Goal: Communication & Community: Connect with others

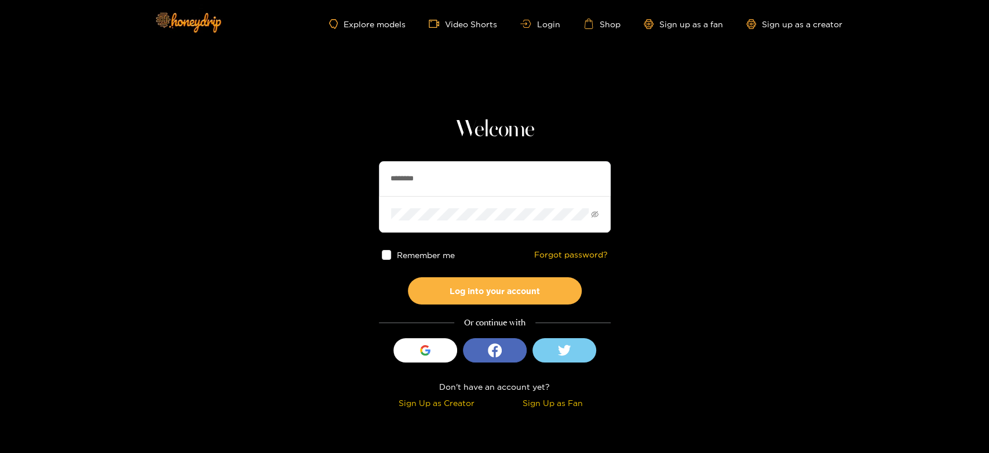
drag, startPoint x: 455, startPoint y: 194, endPoint x: 372, endPoint y: 194, distance: 83.4
click at [372, 194] on section "Welcome ******** Remember me Forgot password? Log into your account Or continue…" at bounding box center [494, 206] width 989 height 412
paste input "*"
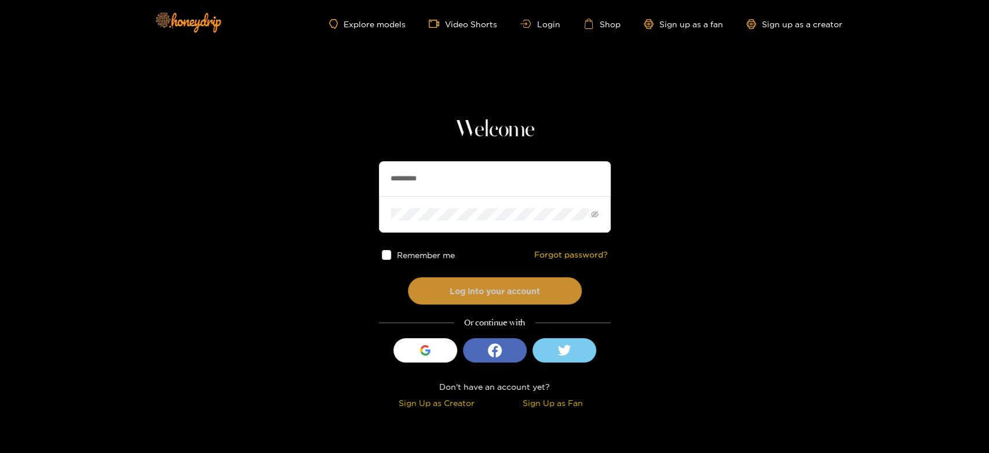
type input "*********"
click at [451, 283] on button "Log into your account" at bounding box center [495, 290] width 174 height 27
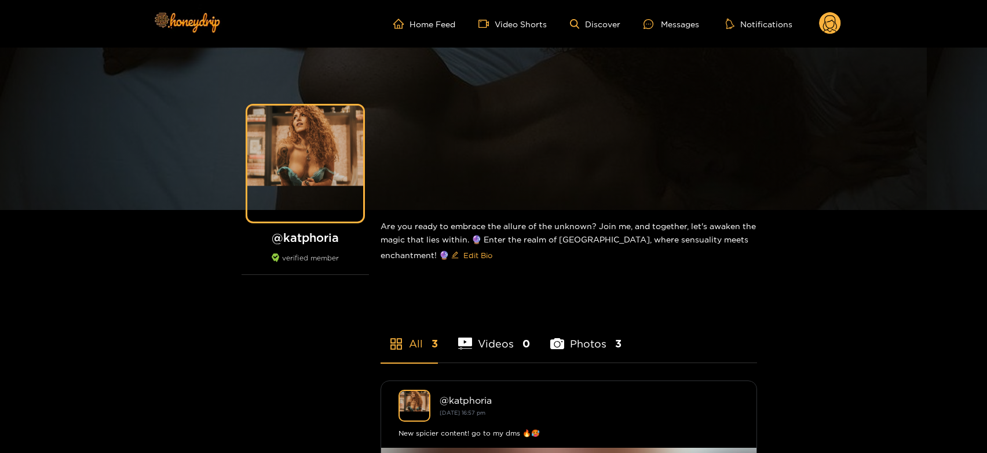
click at [670, 33] on ul "Home Feed Video Shorts Discover Messages Notifications" at bounding box center [617, 23] width 448 height 23
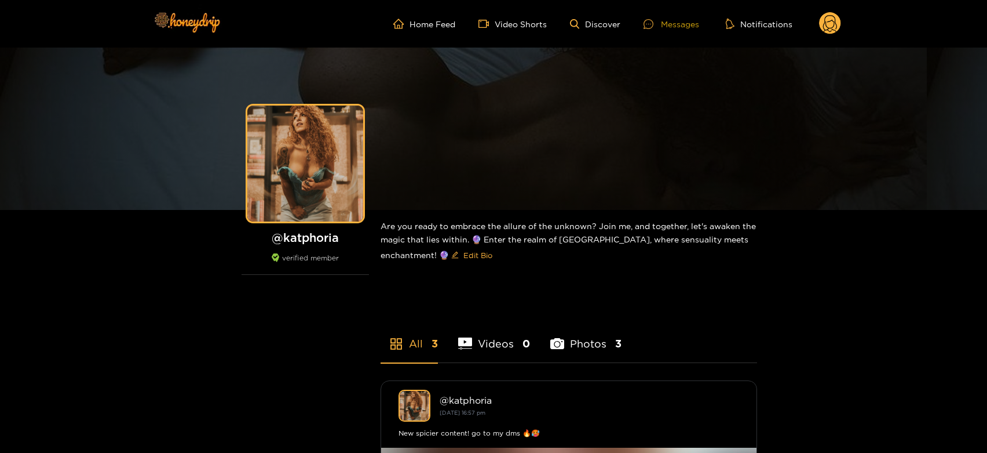
click at [671, 25] on div "Messages" at bounding box center [672, 23] width 56 height 13
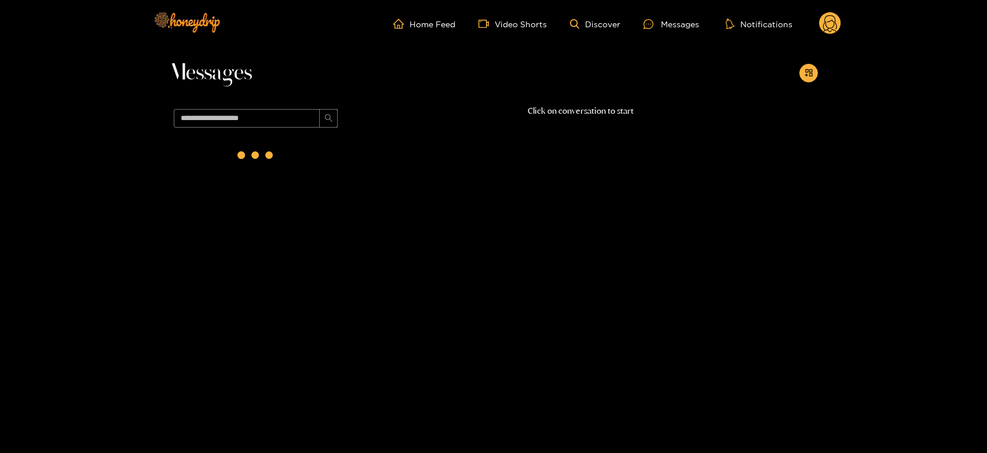
click at [260, 155] on div at bounding box center [256, 155] width 46 height 46
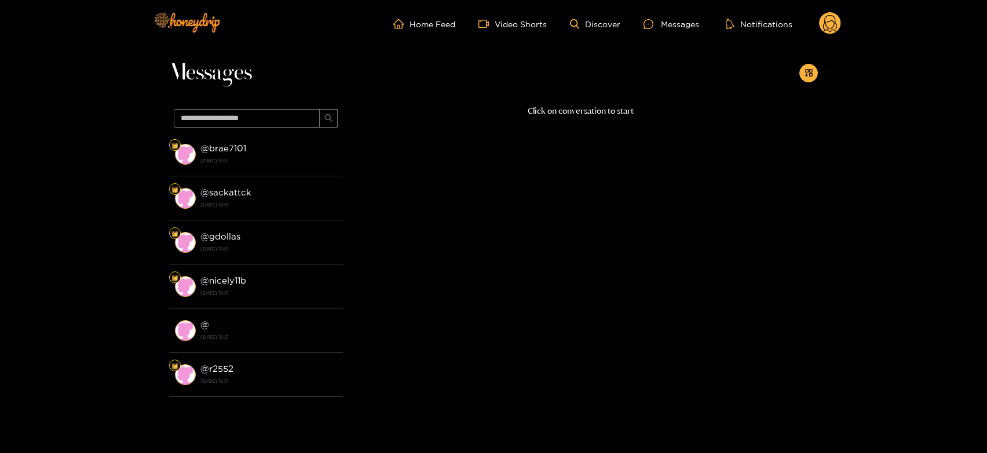
click at [260, 155] on strong "[DATE] 18:51" at bounding box center [268, 160] width 137 height 10
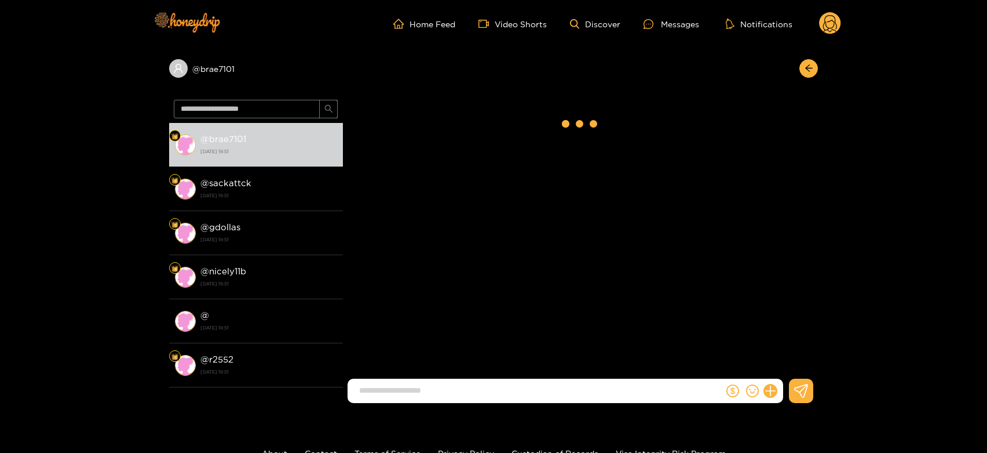
click at [260, 155] on strong "[DATE] 18:51" at bounding box center [268, 151] width 137 height 10
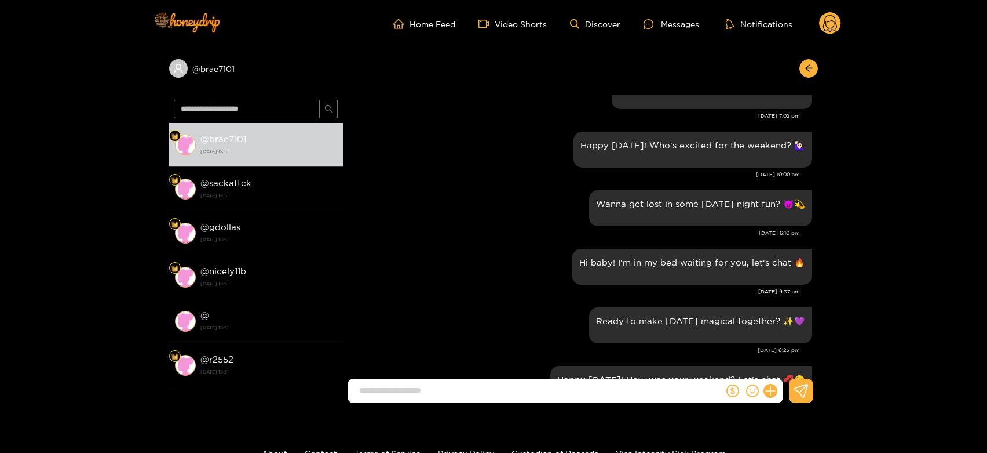
scroll to position [997, 0]
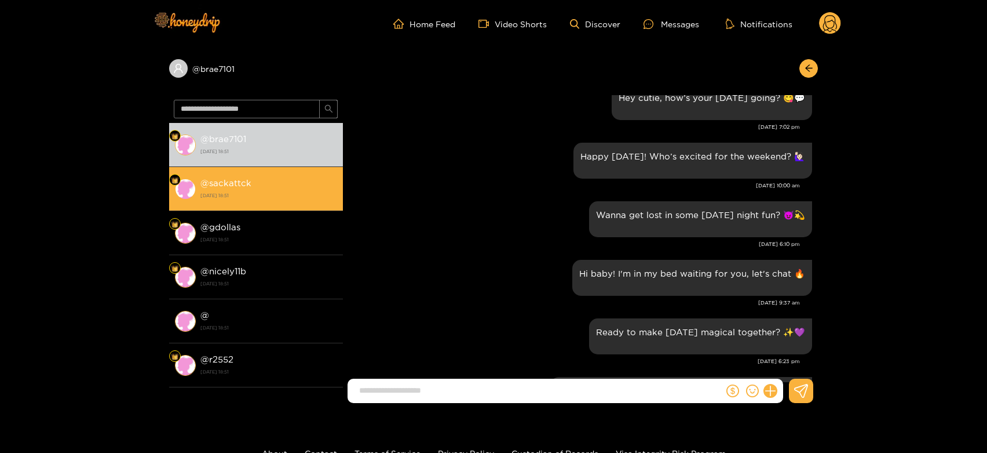
click at [336, 194] on li "@ sackattck 1 October 2025 18:51" at bounding box center [256, 189] width 174 height 44
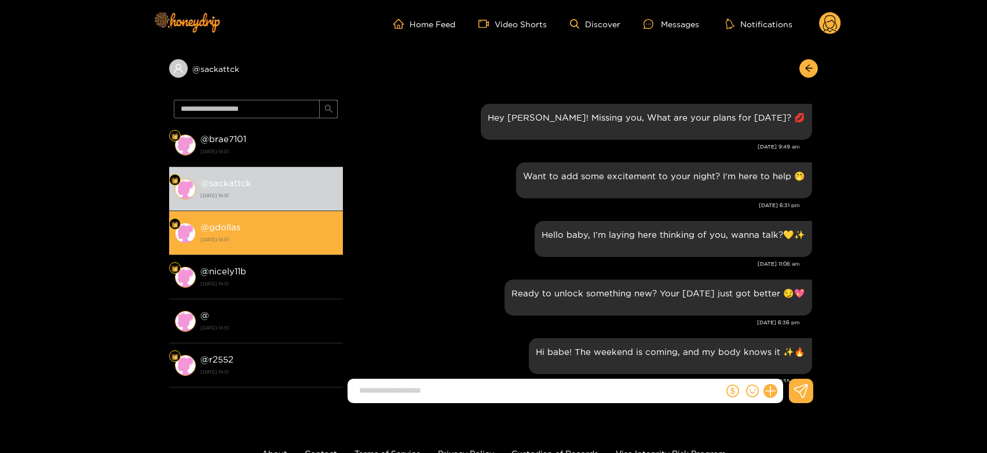
scroll to position [1383, 0]
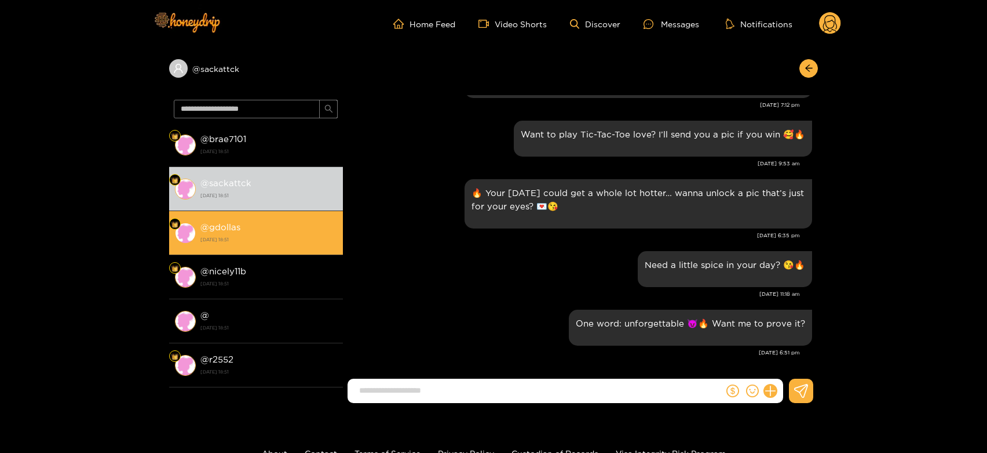
click at [305, 223] on div "@ gdollas 1 October 2025 18:51" at bounding box center [268, 233] width 137 height 26
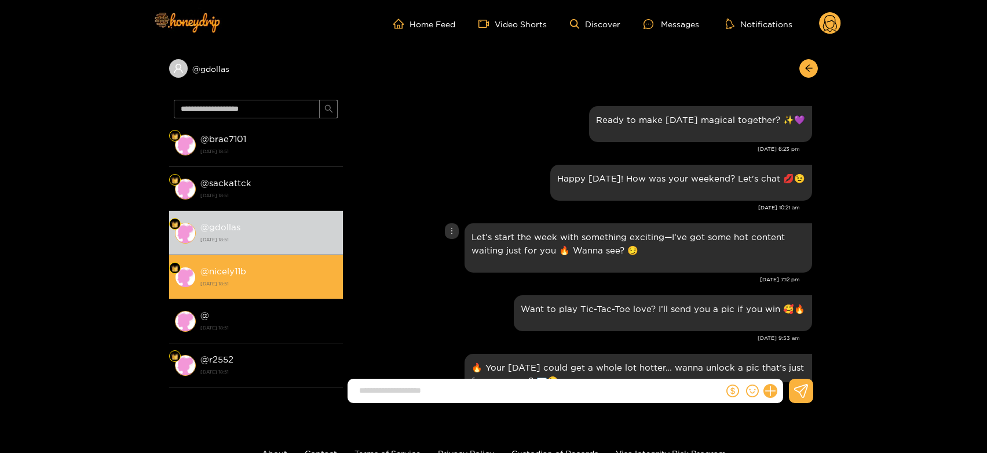
scroll to position [1190, 0]
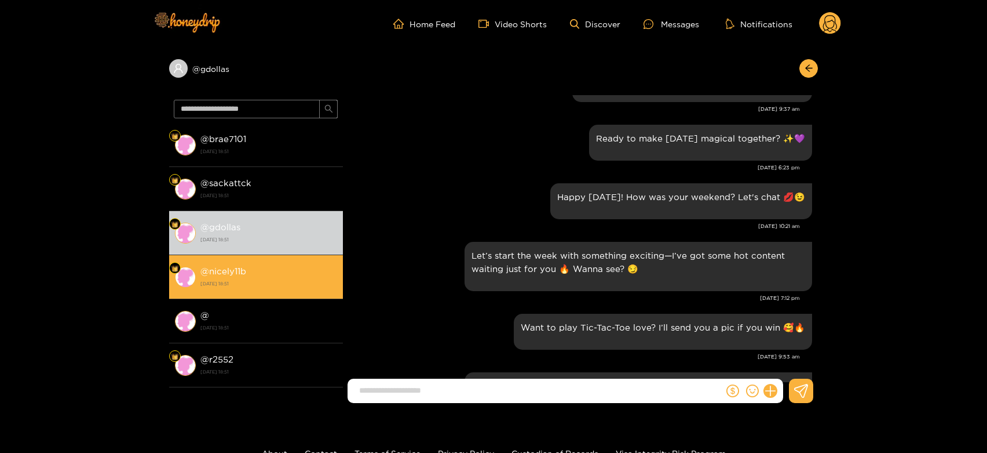
click at [258, 283] on strong "1 October 2025 18:51" at bounding box center [268, 283] width 137 height 10
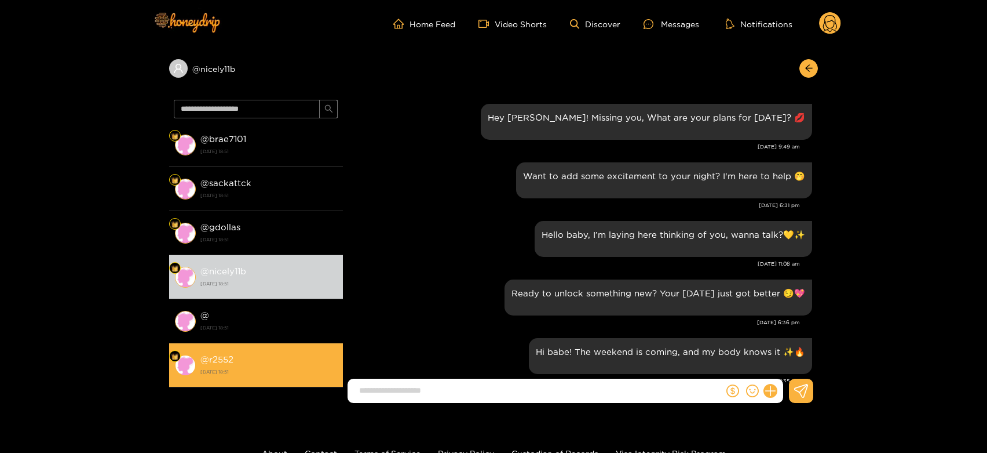
click at [217, 356] on strong "@ r2552" at bounding box center [216, 359] width 33 height 10
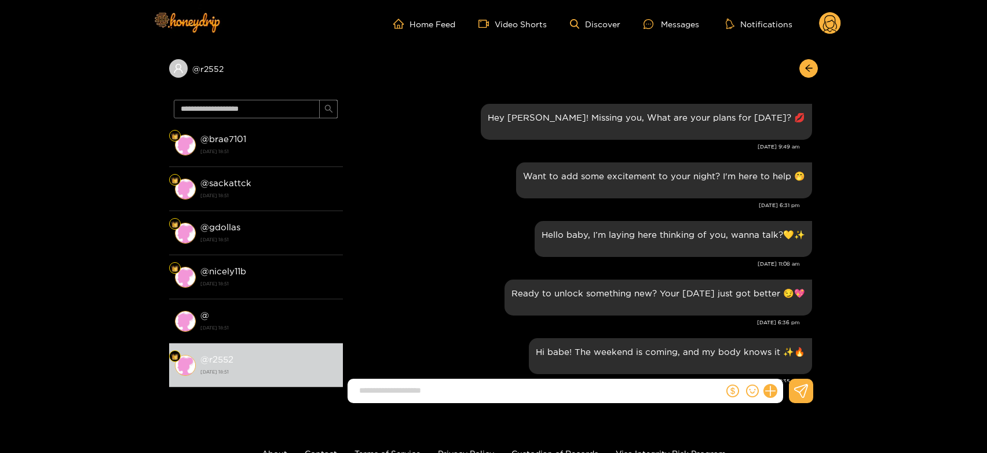
scroll to position [1383, 0]
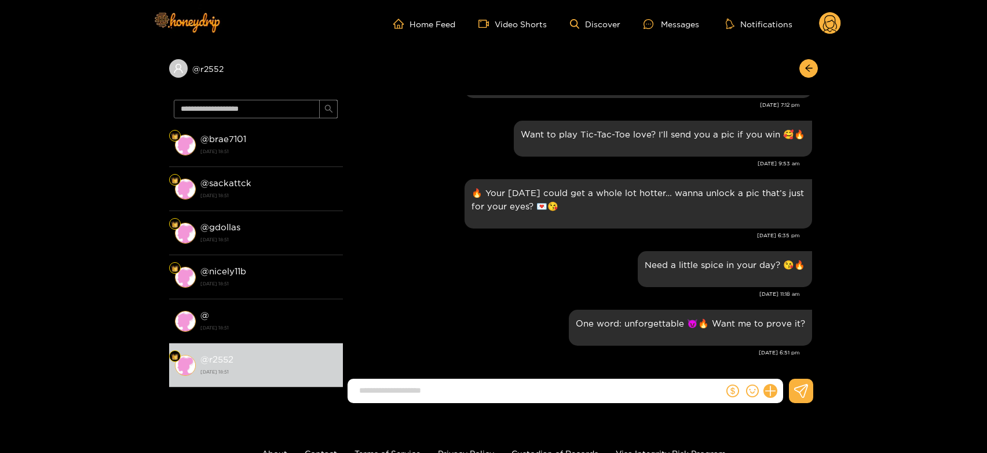
click at [833, 21] on circle at bounding box center [830, 23] width 22 height 22
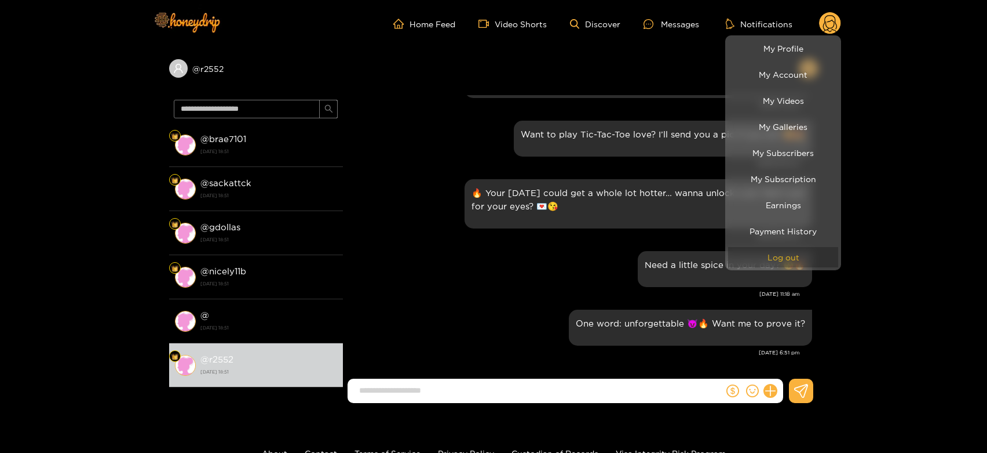
click at [786, 265] on button "Log out" at bounding box center [783, 257] width 110 height 20
